Goal: Navigation & Orientation: Find specific page/section

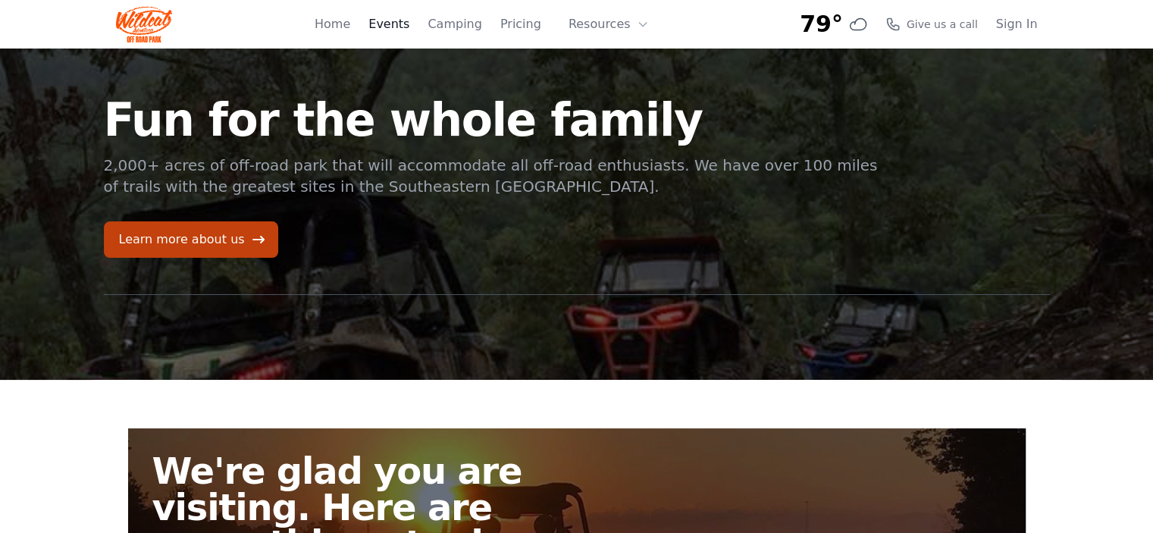
click at [404, 28] on link "Events" at bounding box center [388, 24] width 41 height 18
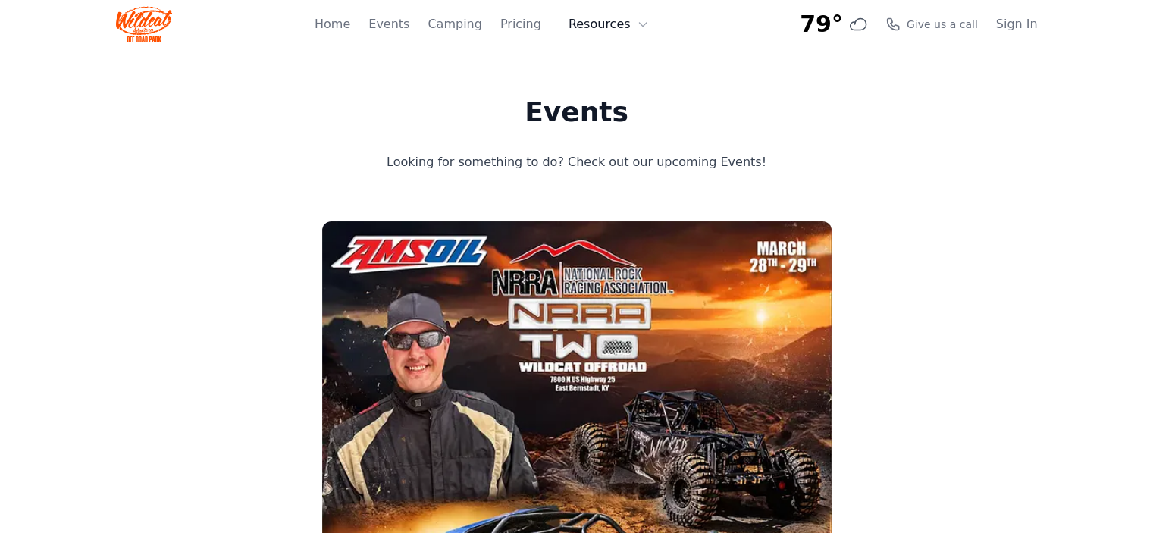
click at [593, 27] on button "Resources" at bounding box center [608, 24] width 99 height 30
click at [609, 66] on link "About" at bounding box center [632, 62] width 146 height 27
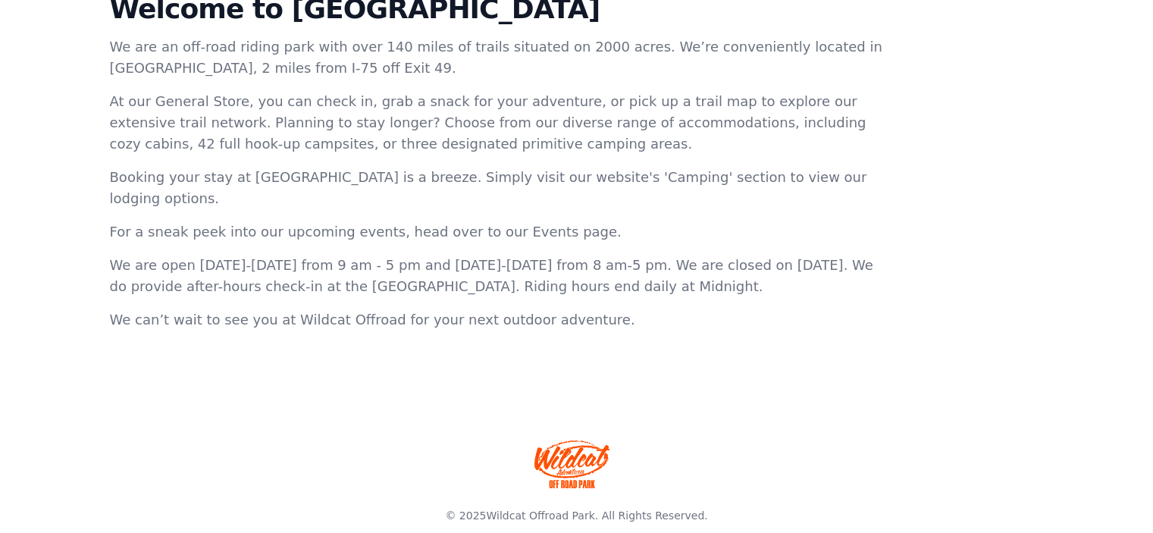
scroll to position [593, 0]
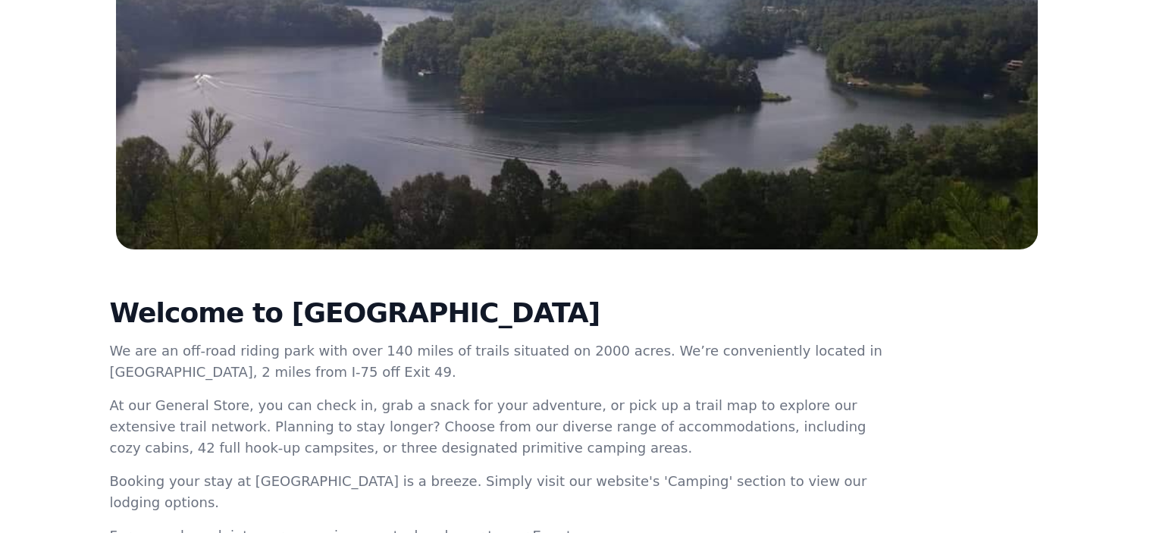
click at [1066, 365] on section "Welcome to [GEOGRAPHIC_DATA] We are an off-road riding park with over 140 miles…" at bounding box center [576, 472] width 1153 height 446
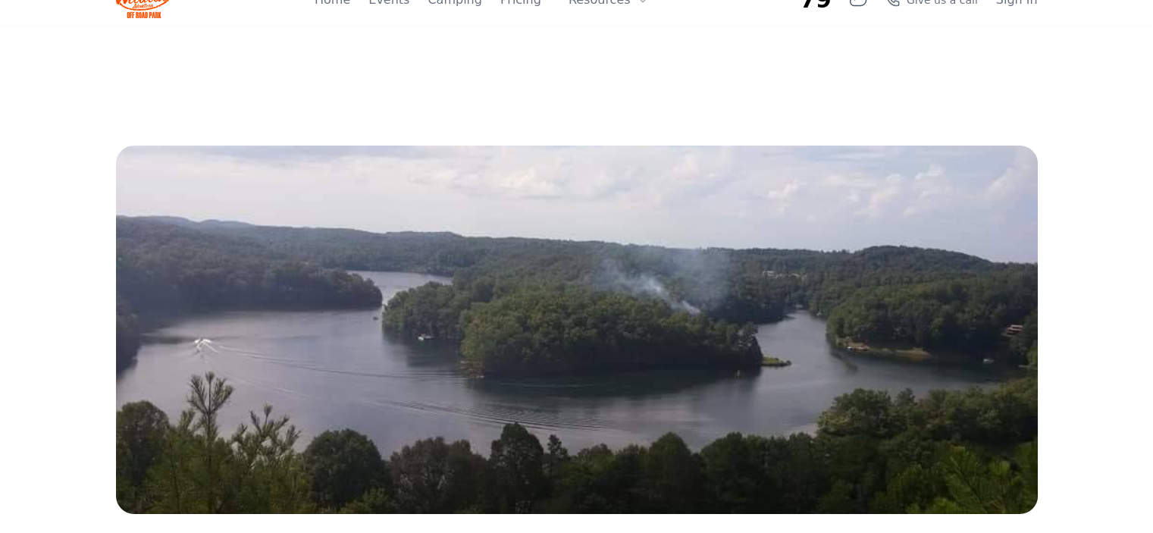
scroll to position [0, 0]
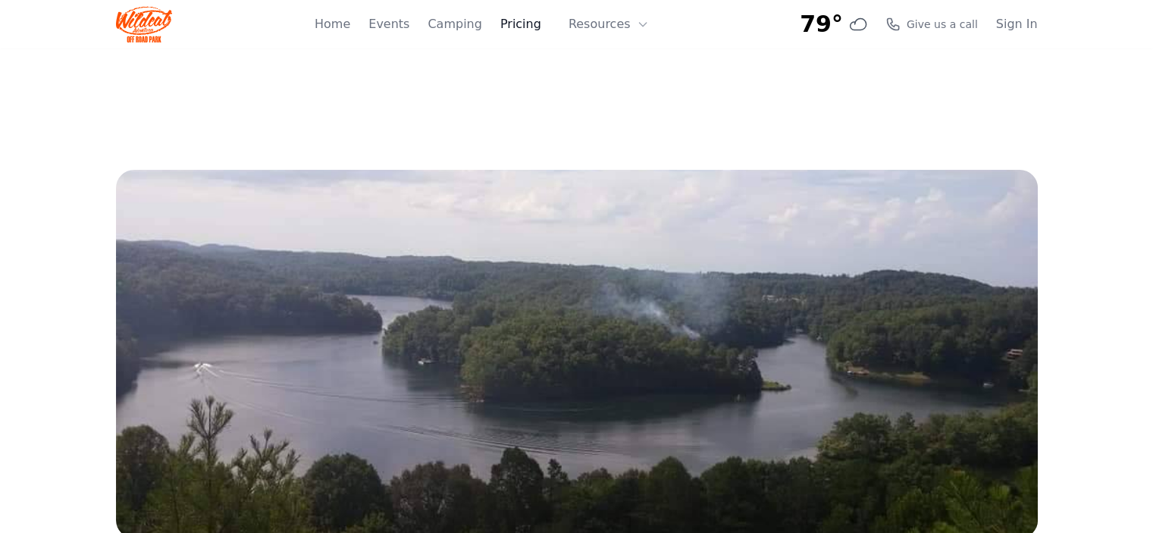
click at [534, 22] on link "Pricing" at bounding box center [520, 24] width 41 height 18
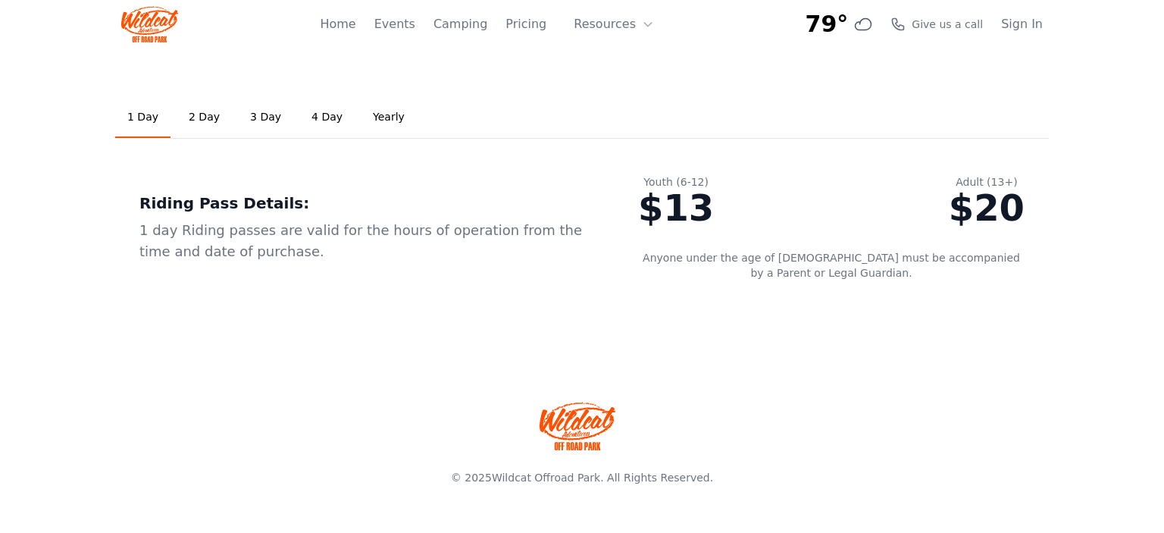
click at [1019, 408] on link at bounding box center [582, 425] width 970 height 85
click at [415, 23] on link "Events" at bounding box center [394, 24] width 41 height 18
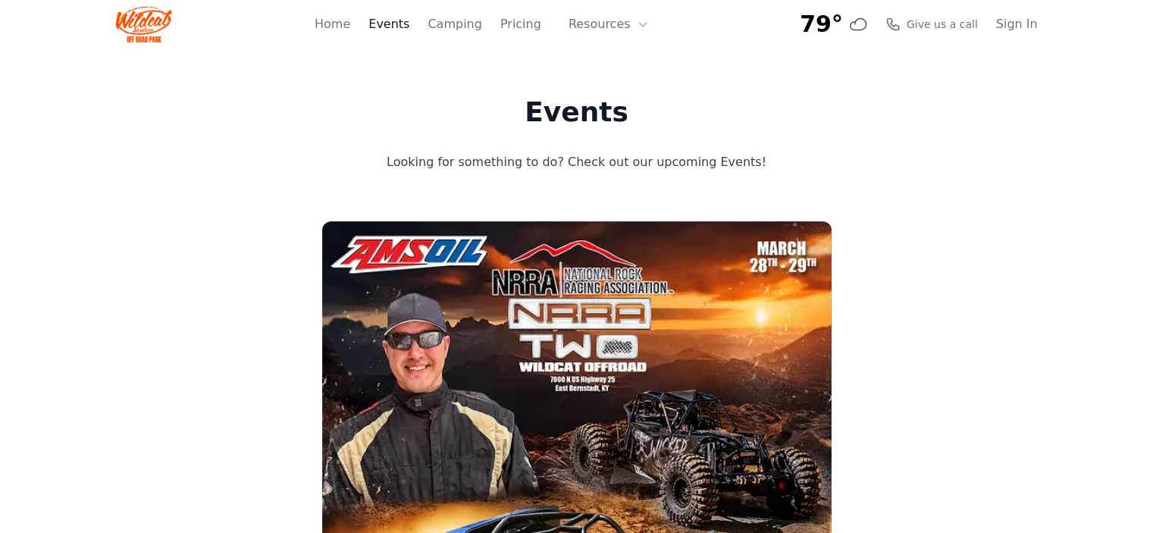
click at [400, 23] on link "Events" at bounding box center [388, 24] width 41 height 18
click at [374, 23] on link "Home" at bounding box center [366, 24] width 36 height 18
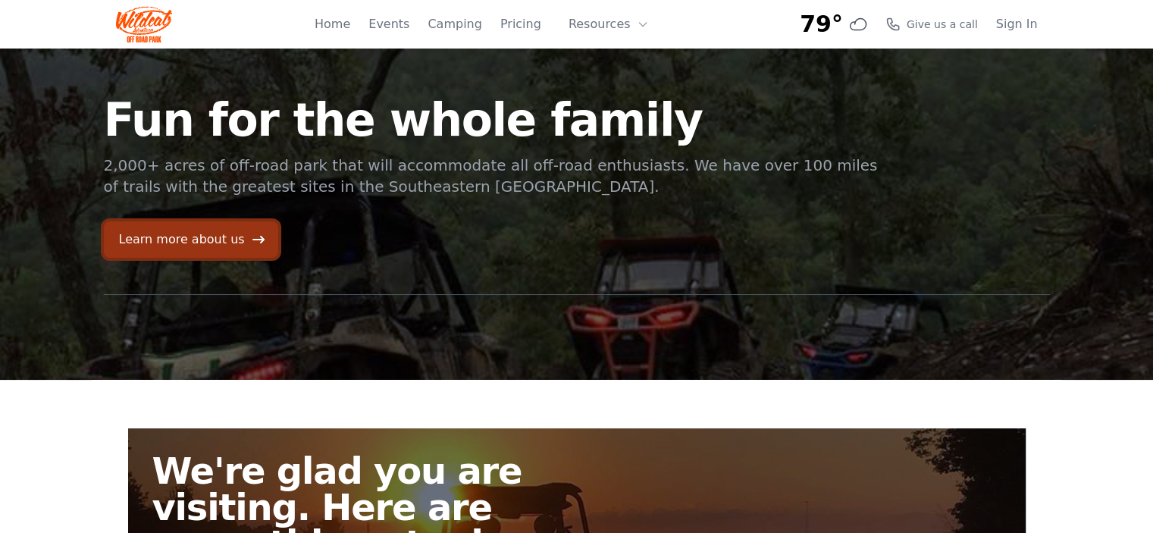
click at [209, 236] on link "Learn more about us" at bounding box center [191, 239] width 174 height 36
